Goal: Submit feedback/report problem

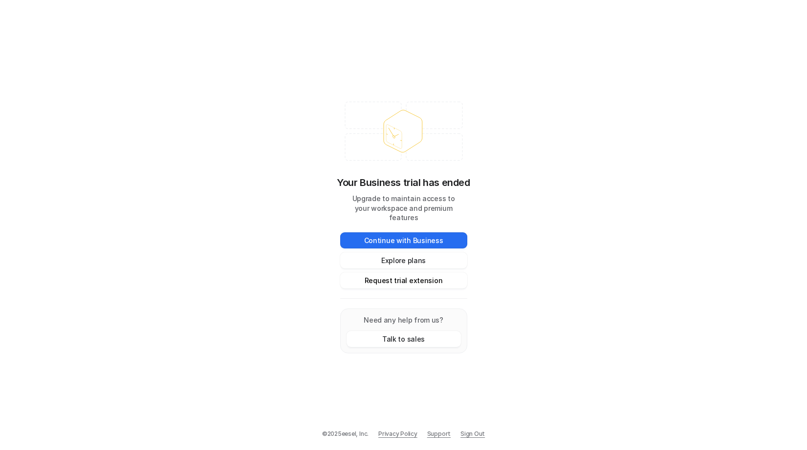
click at [438, 281] on button "Request trial extension" at bounding box center [403, 281] width 127 height 16
click at [394, 275] on button "Request trial extension" at bounding box center [403, 281] width 127 height 16
click at [400, 276] on button "Request trial extension" at bounding box center [403, 281] width 127 height 16
click at [440, 336] on button "Talk to sales" at bounding box center [403, 339] width 114 height 16
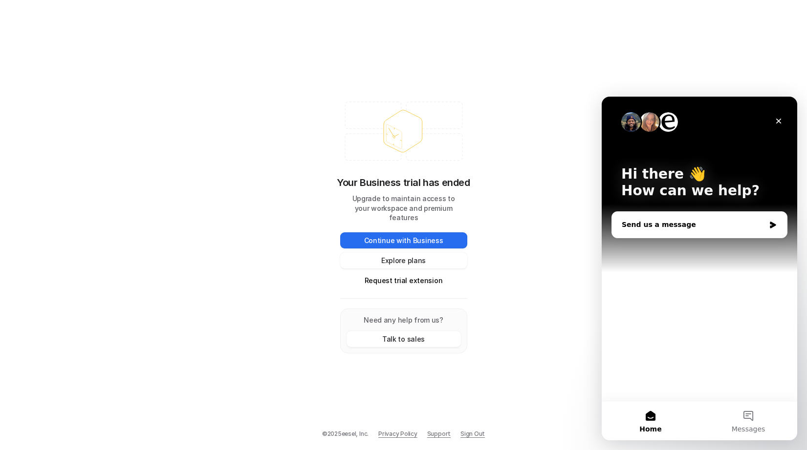
click at [677, 222] on div "Send us a message" at bounding box center [692, 225] width 143 height 10
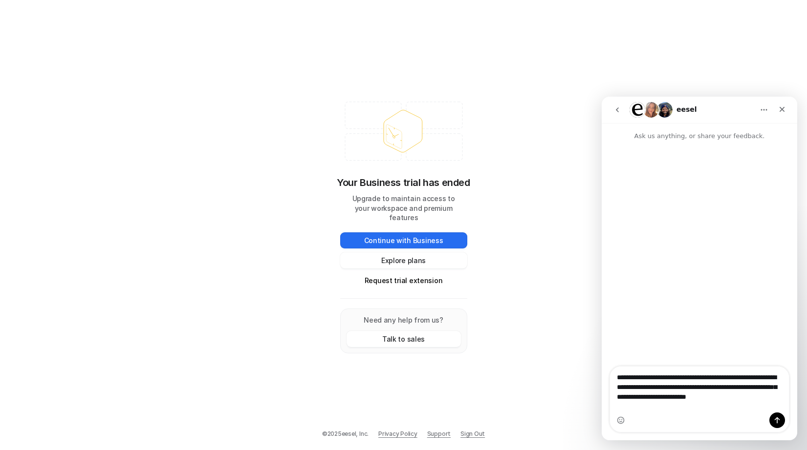
type textarea "**********"
